Goal: Find specific page/section

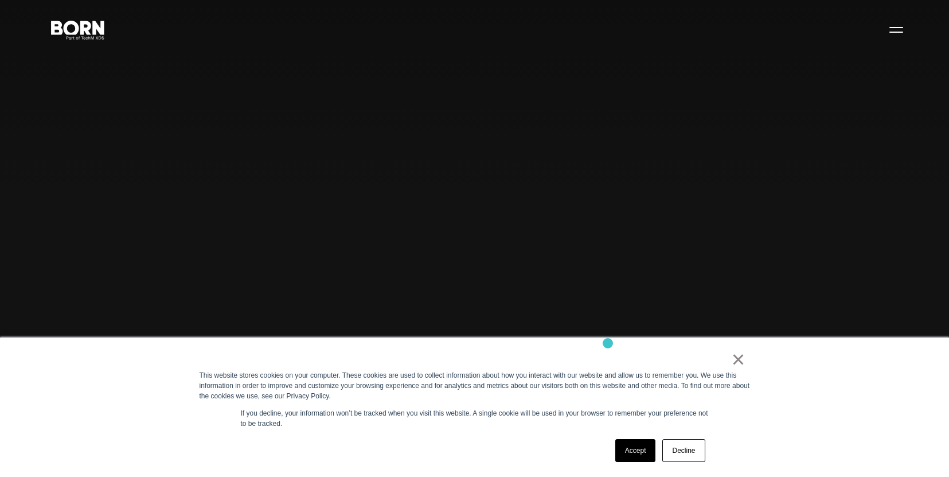
scroll to position [42, 0]
click at [736, 360] on link "×" at bounding box center [739, 359] width 14 height 10
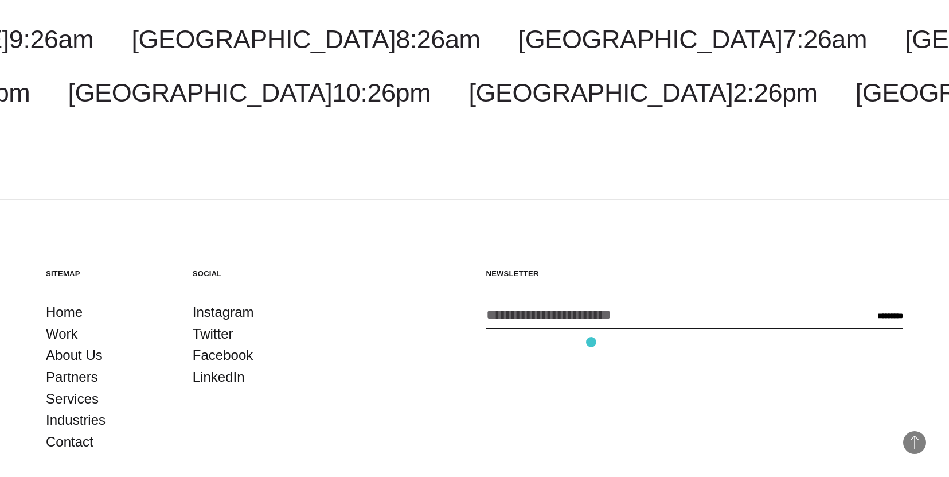
scroll to position [3385, 0]
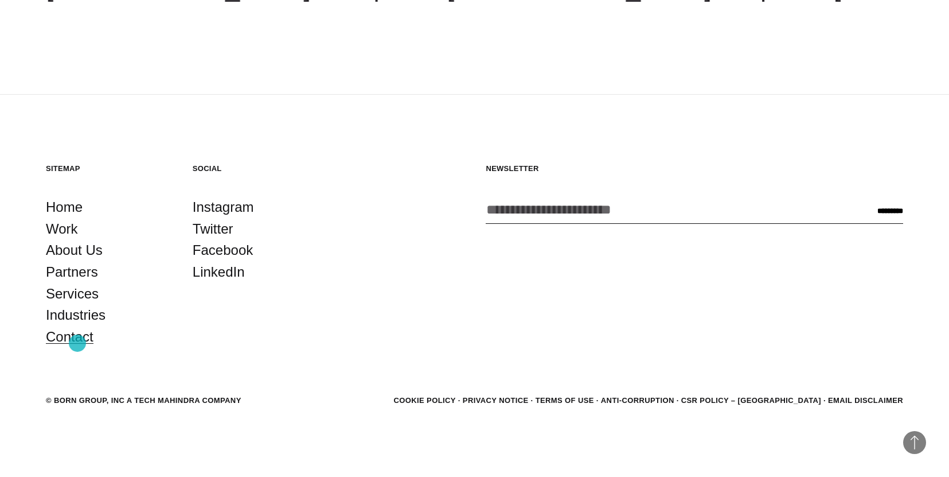
click at [77, 343] on link "Contact" at bounding box center [70, 337] width 48 height 22
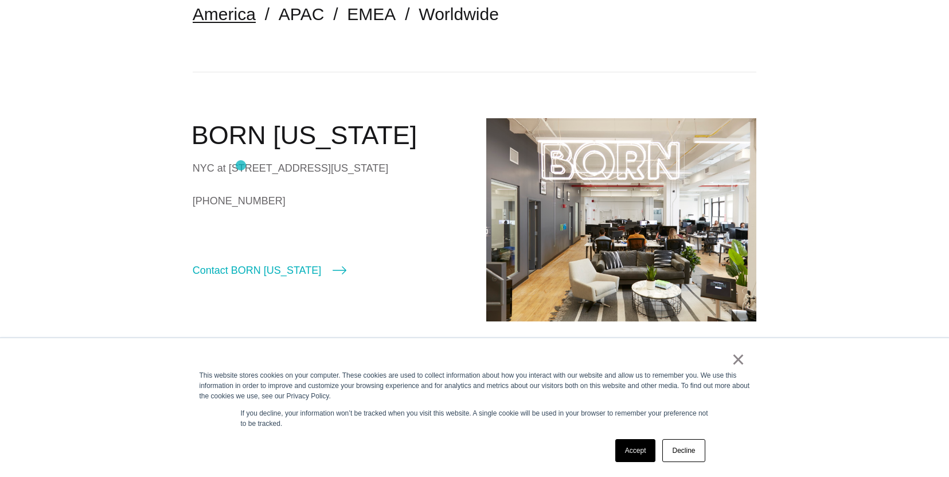
scroll to position [296, 0]
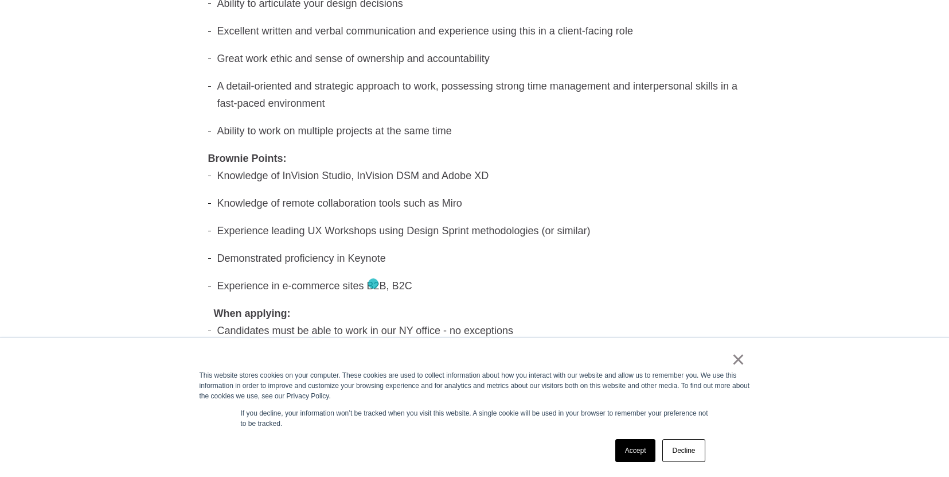
scroll to position [1014, 0]
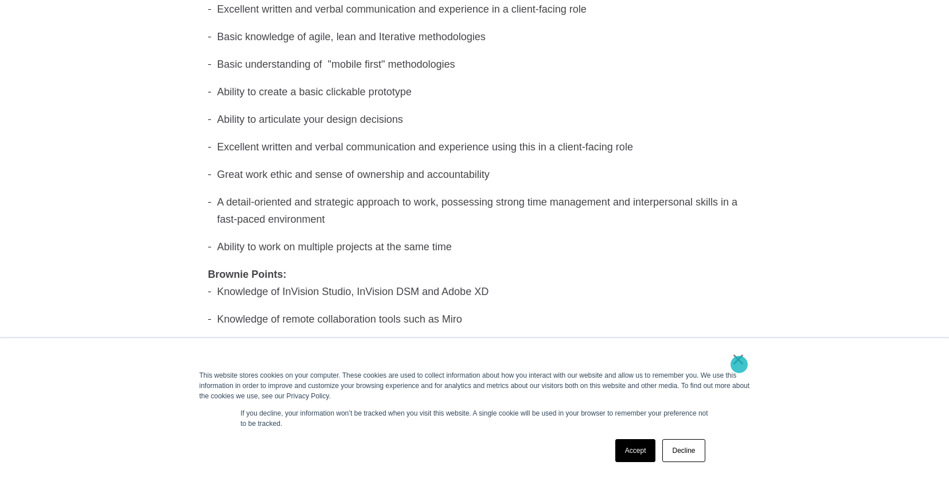
click at [739, 363] on link "×" at bounding box center [739, 359] width 14 height 10
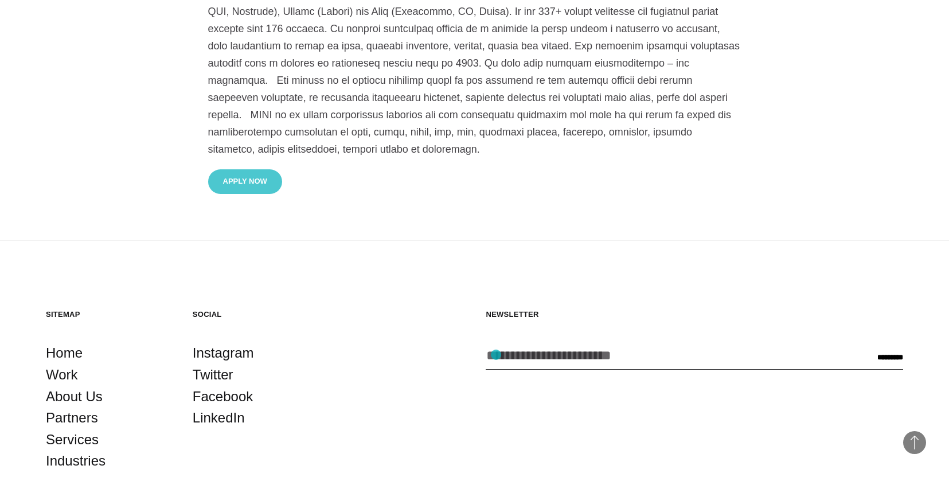
scroll to position [1884, 0]
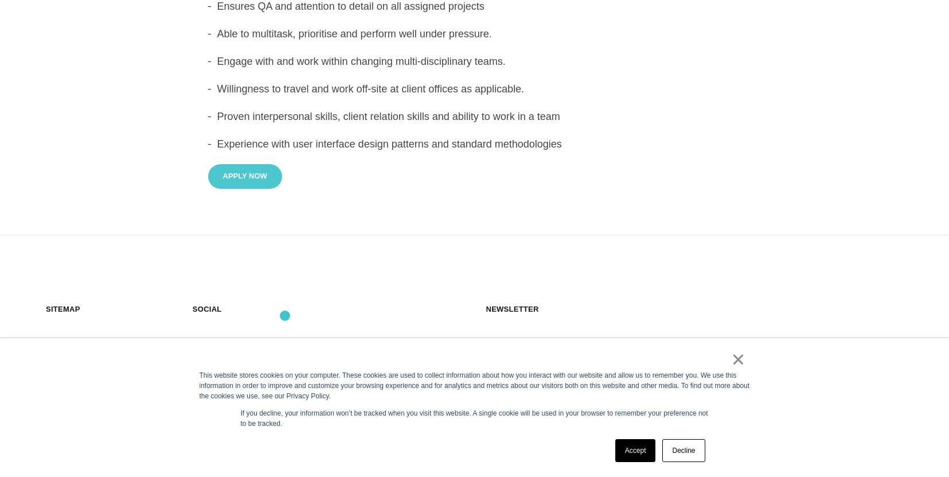
scroll to position [1379, 0]
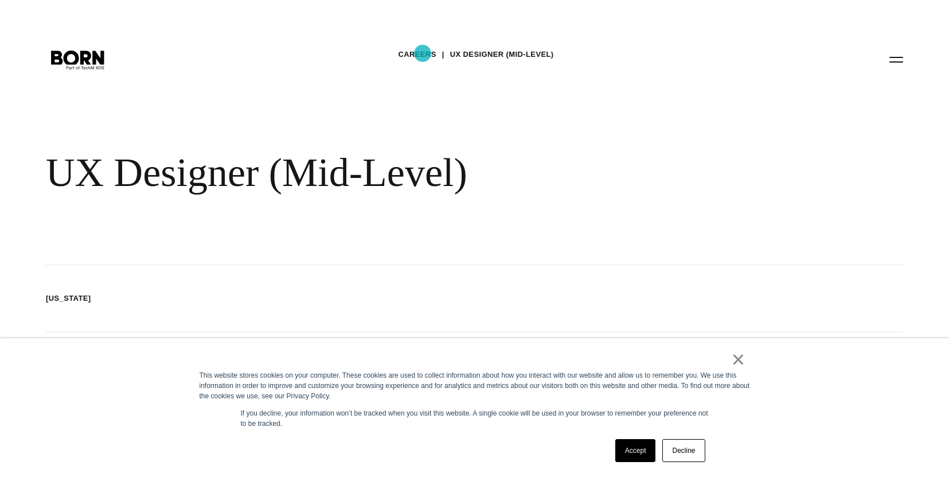
click at [423, 53] on link "Careers" at bounding box center [417, 54] width 38 height 17
